Goal: Task Accomplishment & Management: Complete application form

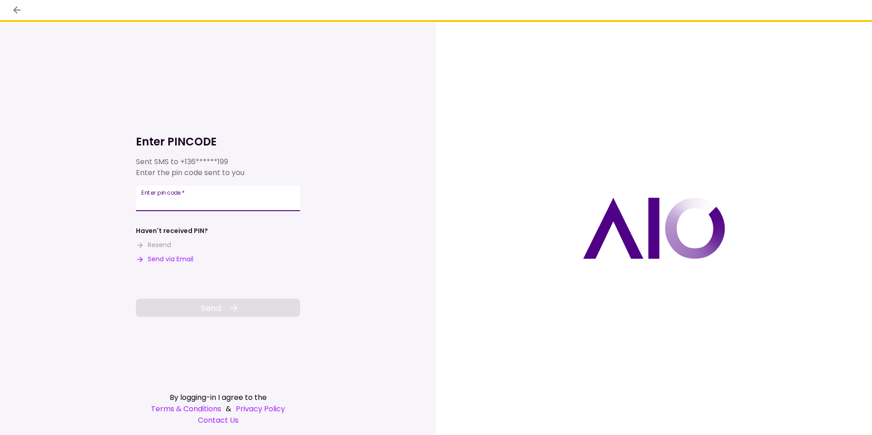
click at [205, 203] on input "Enter pin code   *" at bounding box center [218, 199] width 164 height 26
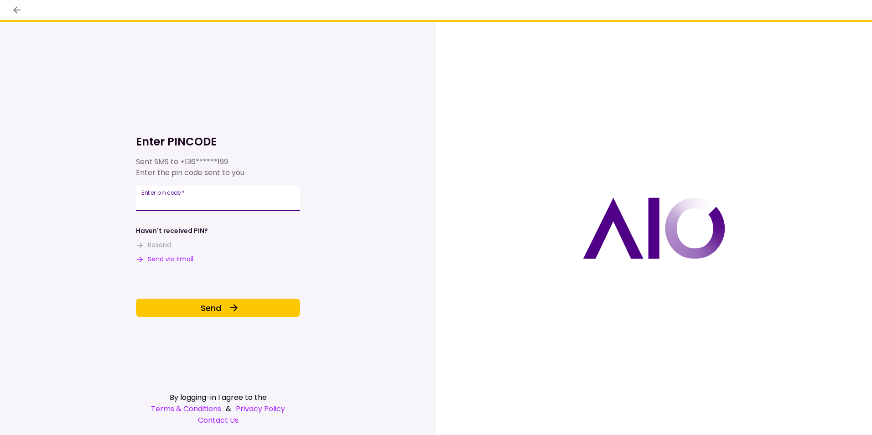
type input "******"
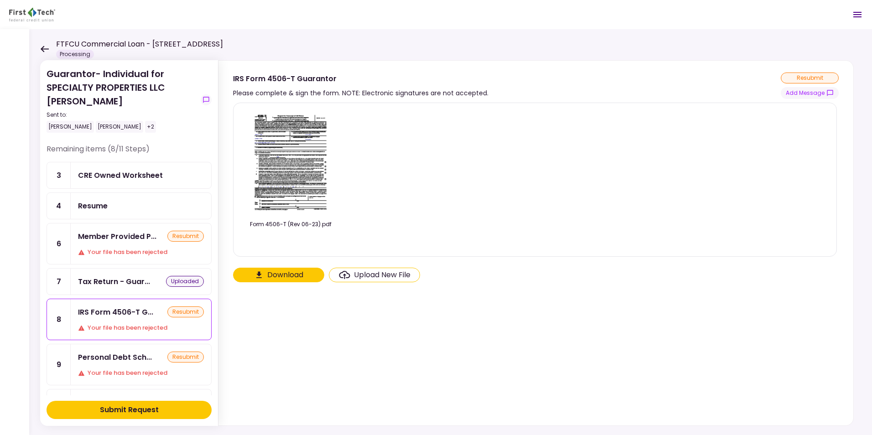
click at [43, 48] on icon at bounding box center [45, 49] width 8 height 6
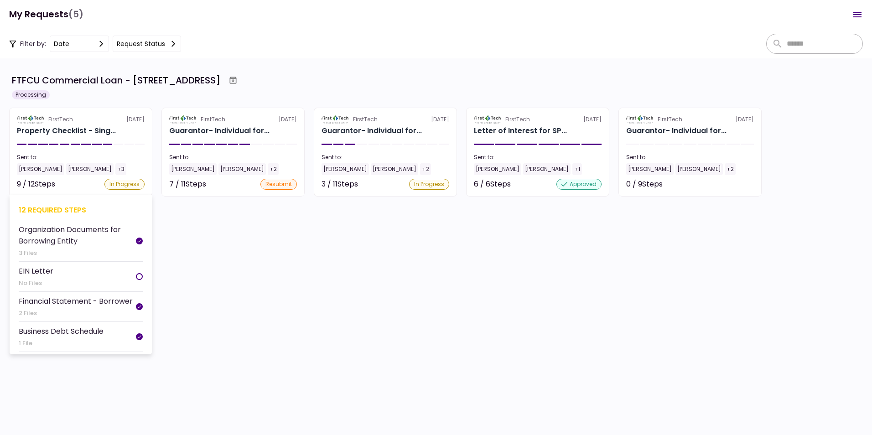
click at [53, 123] on div "FirstTech" at bounding box center [60, 119] width 25 height 8
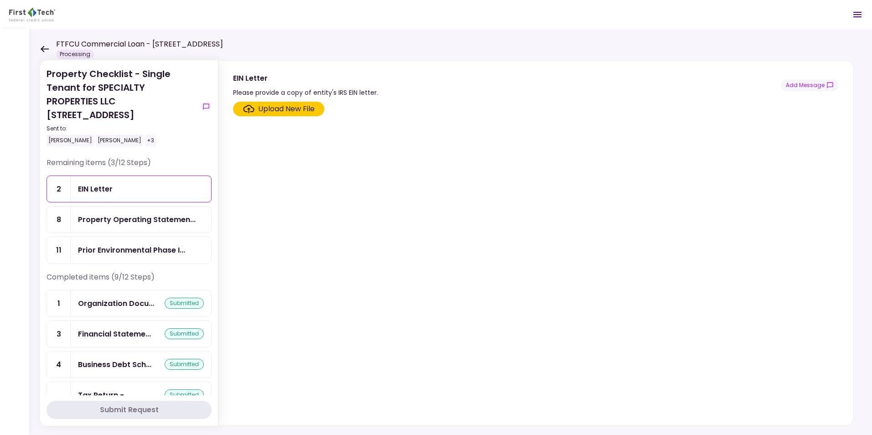
click at [92, 184] on div "EIN Letter" at bounding box center [95, 188] width 35 height 11
click at [270, 107] on div "Upload New File" at bounding box center [286, 109] width 57 height 11
click at [0, 0] on input "Upload New File" at bounding box center [0, 0] width 0 height 0
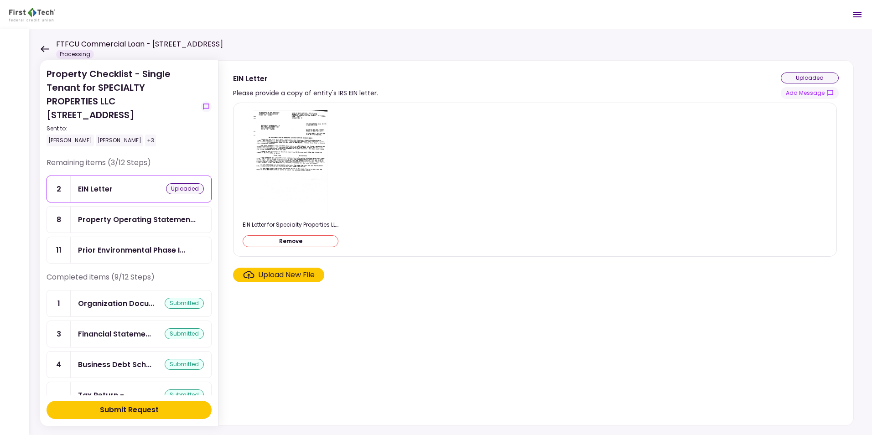
click at [42, 49] on icon at bounding box center [45, 49] width 8 height 6
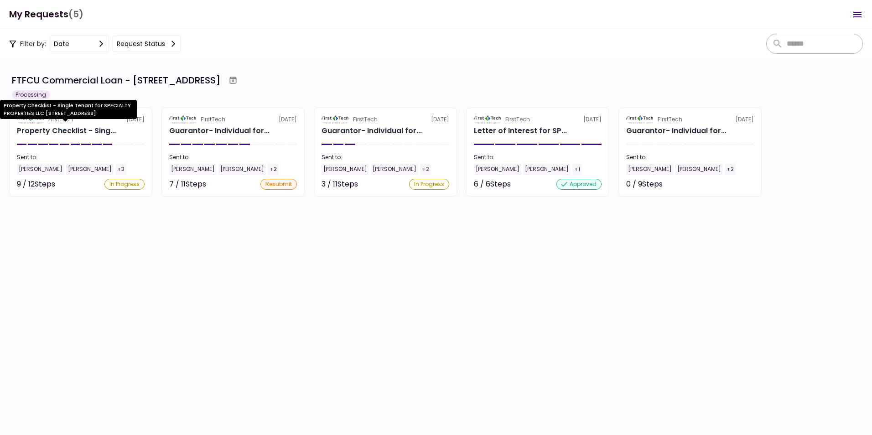
click at [55, 123] on div "Property Checklist - Single Tenant for SPECIALTY PROPERTIES LLC [STREET_ADDRESS]" at bounding box center [68, 113] width 137 height 26
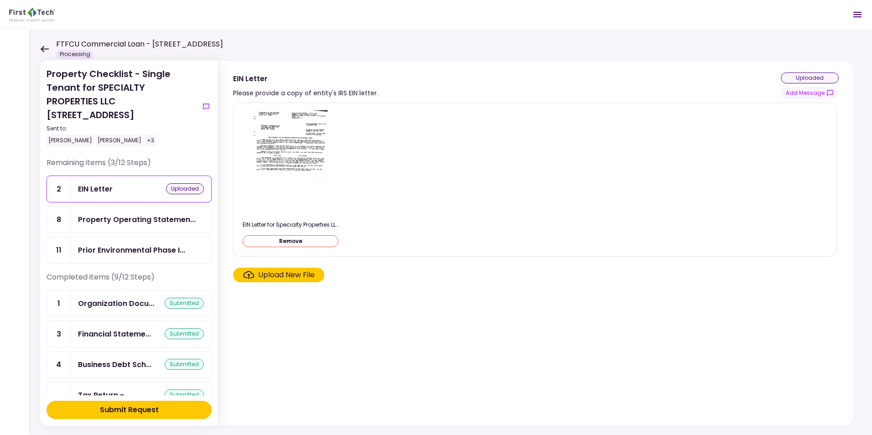
click at [130, 336] on div "Submit Request" at bounding box center [129, 410] width 59 height 11
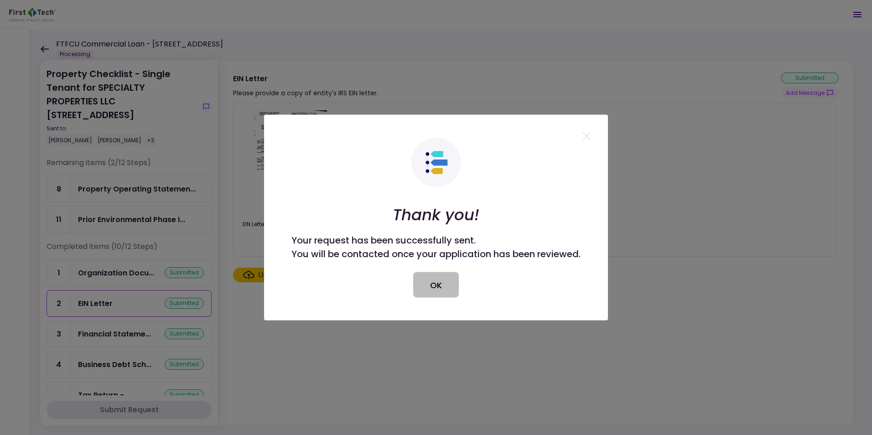
click at [438, 281] on button "OK" at bounding box center [436, 285] width 46 height 26
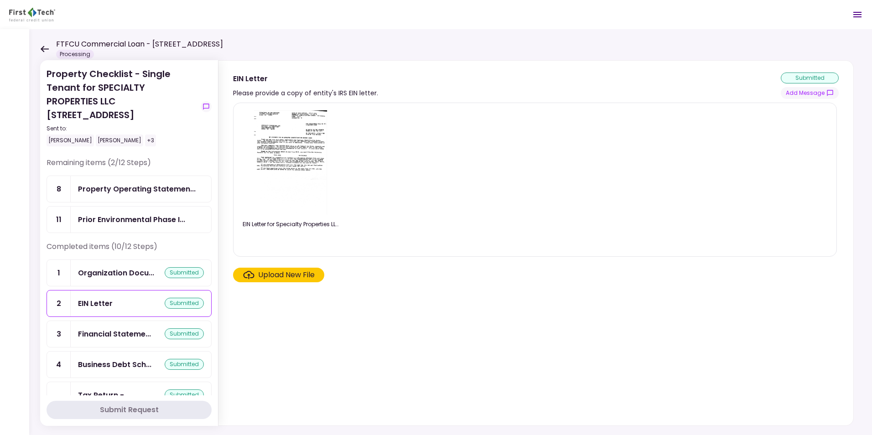
click at [44, 48] on icon at bounding box center [44, 49] width 9 height 7
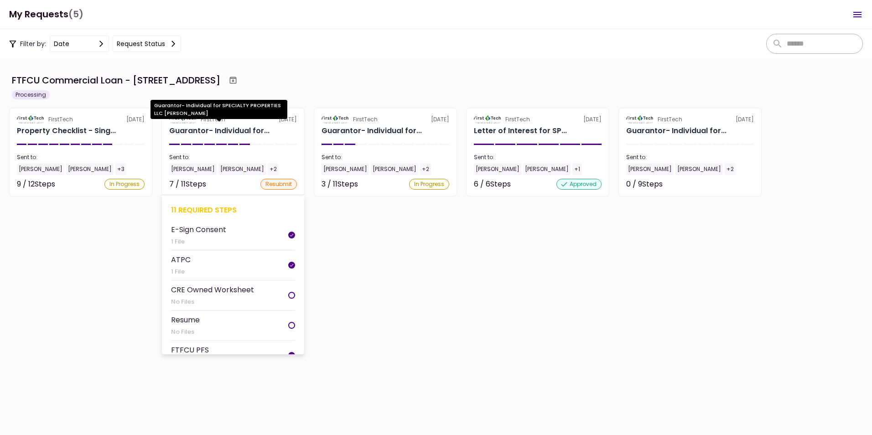
click at [188, 130] on div "Guarantor- Individual for..." at bounding box center [219, 130] width 100 height 11
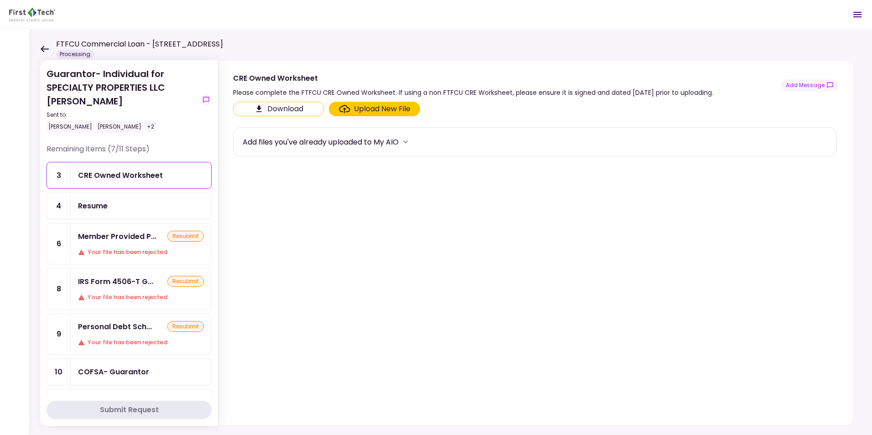
click at [45, 47] on icon at bounding box center [44, 49] width 9 height 7
